Goal: Entertainment & Leisure: Consume media (video, audio)

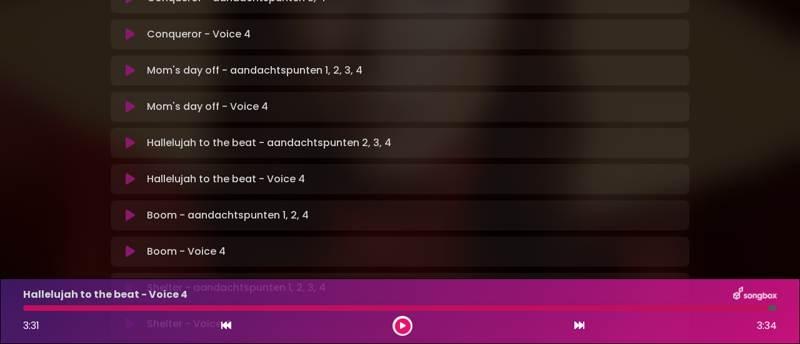
scroll to position [537, 0]
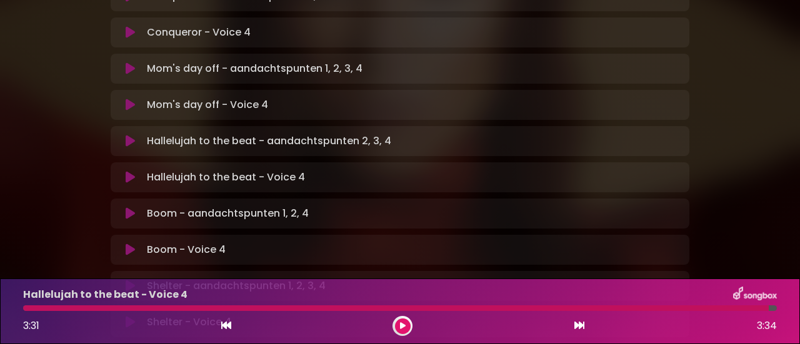
click at [129, 244] on icon at bounding box center [130, 250] width 9 height 12
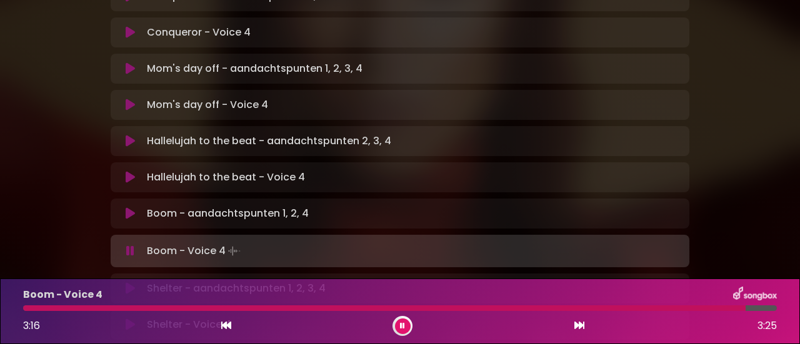
click at [404, 323] on icon at bounding box center [402, 325] width 5 height 7
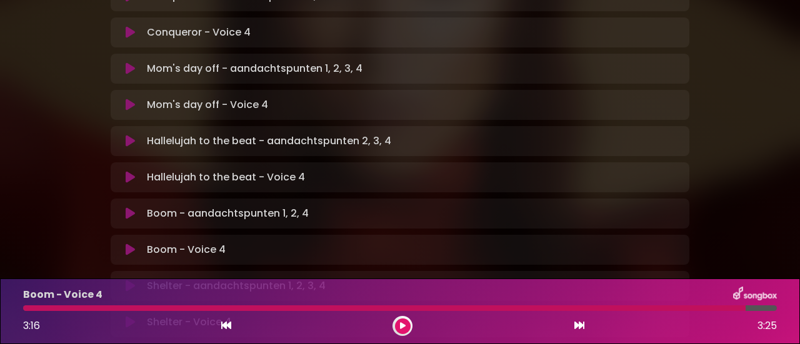
click at [130, 316] on icon at bounding box center [130, 322] width 9 height 12
click at [404, 323] on icon at bounding box center [402, 325] width 5 height 7
click at [404, 323] on icon at bounding box center [403, 325] width 6 height 7
click at [402, 327] on icon at bounding box center [402, 325] width 5 height 7
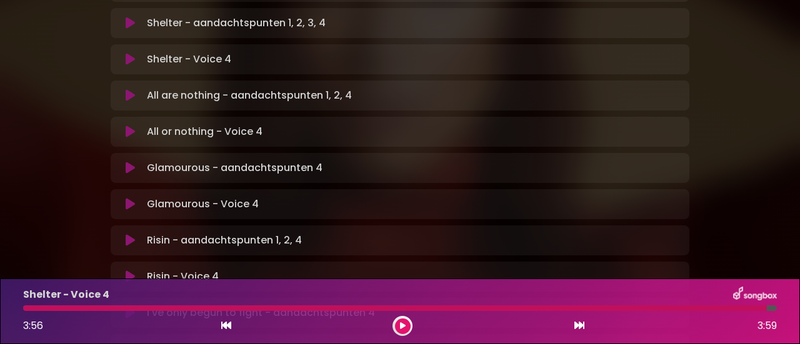
scroll to position [801, 0]
click at [126, 125] on icon at bounding box center [130, 131] width 9 height 12
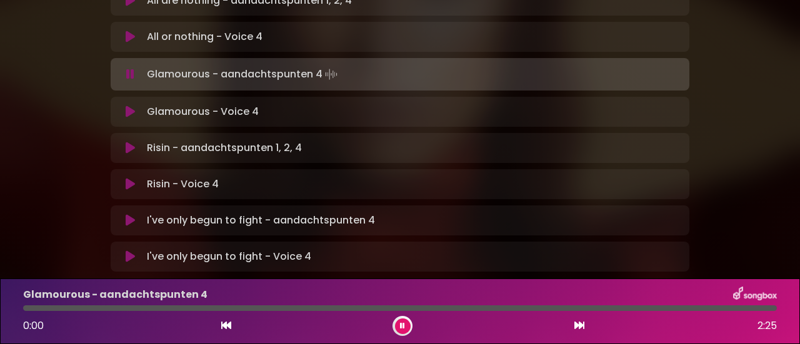
scroll to position [897, 0]
click at [130, 104] on icon at bounding box center [130, 110] width 9 height 12
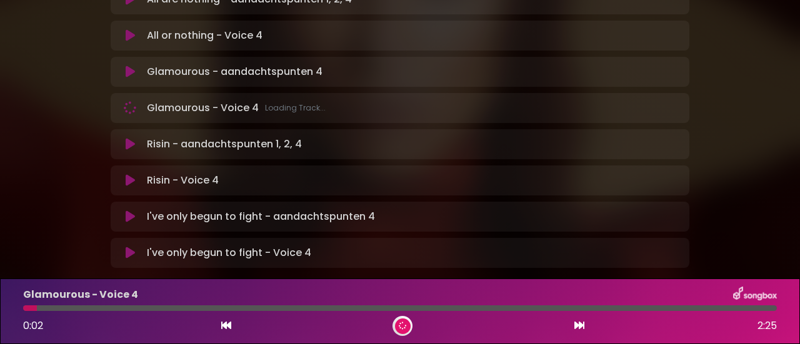
scroll to position [896, 0]
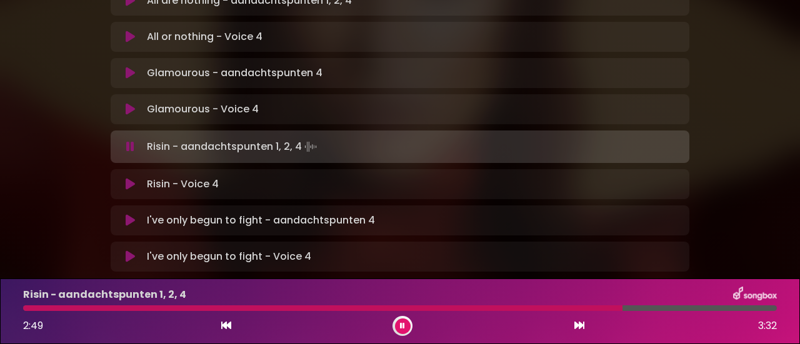
click at [127, 178] on icon at bounding box center [130, 184] width 9 height 12
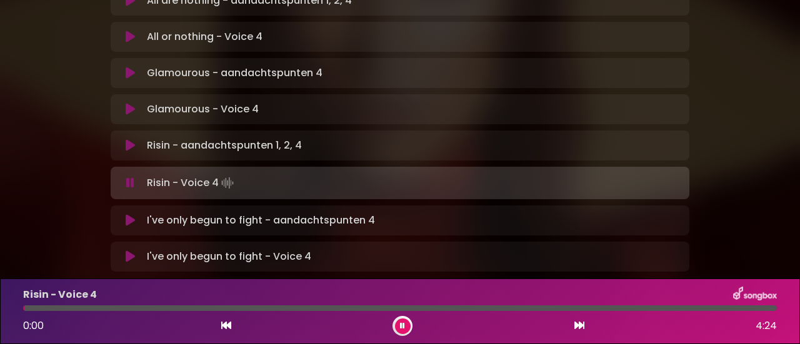
click at [90, 309] on div at bounding box center [400, 309] width 754 height 6
click at [114, 306] on div at bounding box center [400, 309] width 754 height 6
click at [164, 306] on div at bounding box center [400, 309] width 754 height 6
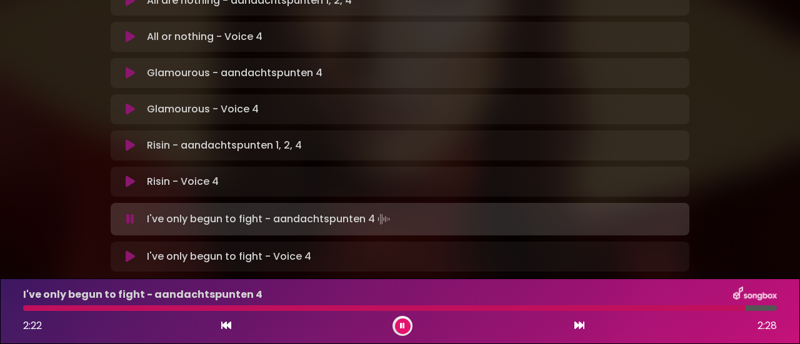
click at [126, 251] on icon at bounding box center [130, 257] width 9 height 12
